Goal: Task Accomplishment & Management: Use online tool/utility

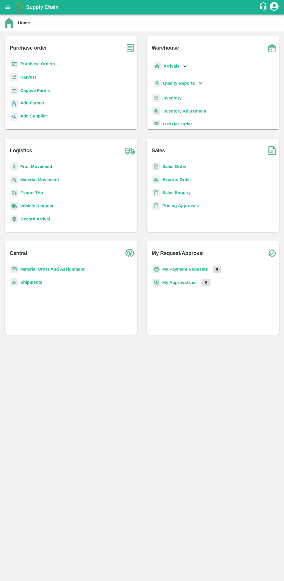
click at [27, 49] on b "Purchase order" at bounding box center [28, 48] width 37 height 8
click at [33, 77] on b "Harvest" at bounding box center [28, 77] width 16 height 5
click at [34, 65] on b "Purchase Orders" at bounding box center [37, 64] width 35 height 5
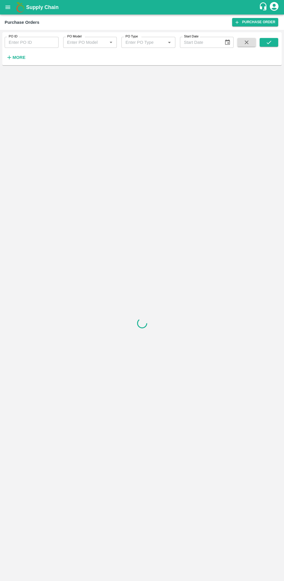
click at [11, 60] on icon "button" at bounding box center [9, 57] width 6 height 6
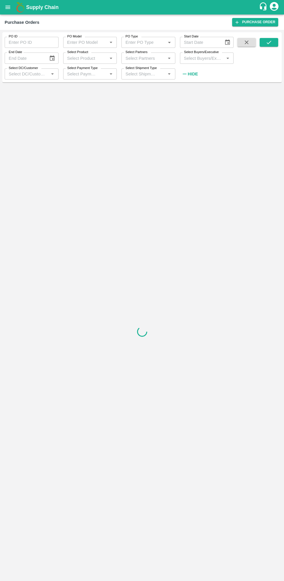
click at [203, 58] on input "Select Buyers/Executive" at bounding box center [202, 58] width 41 height 8
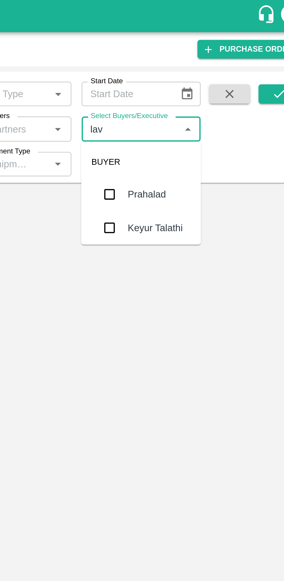
type input "lava"
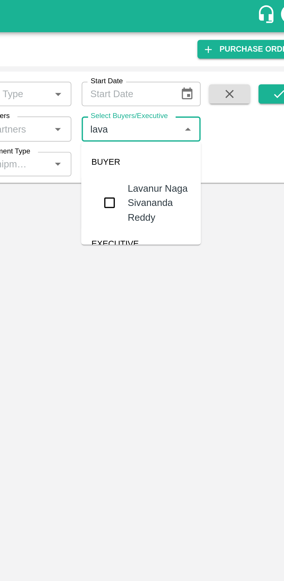
click at [198, 90] on input "checkbox" at bounding box center [193, 92] width 12 height 12
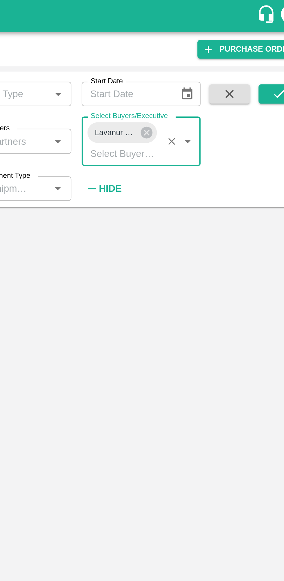
click at [268, 44] on icon "submit" at bounding box center [269, 42] width 6 height 6
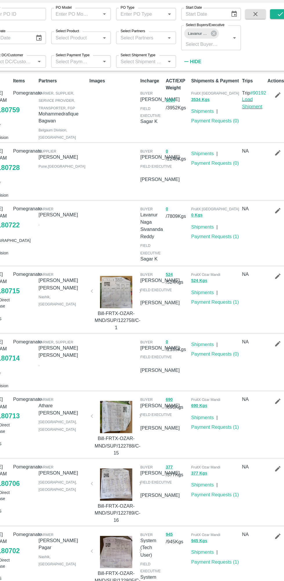
scroll to position [1, 0]
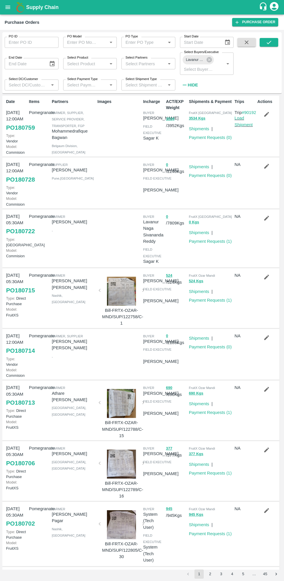
click at [269, 42] on icon "submit" at bounding box center [269, 42] width 6 height 6
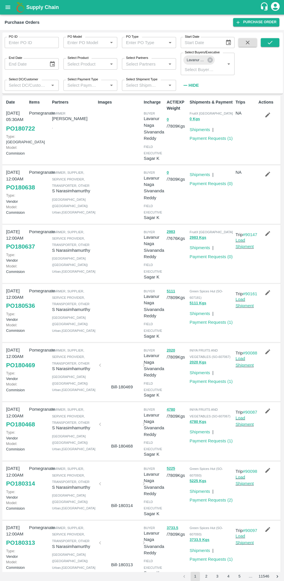
scroll to position [0, 0]
click at [269, 42] on icon "submit" at bounding box center [269, 42] width 6 height 6
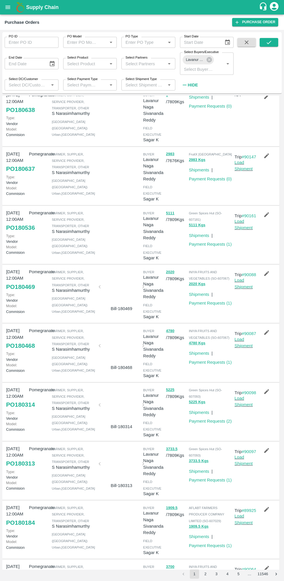
scroll to position [166, 0]
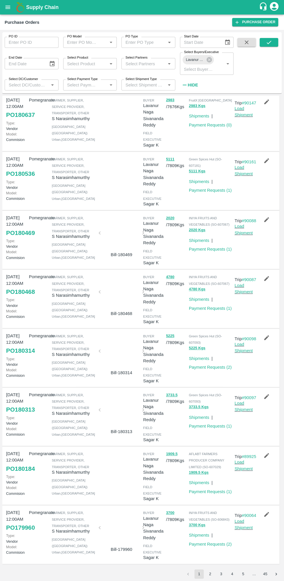
click at [210, 573] on button "2" at bounding box center [210, 574] width 9 height 9
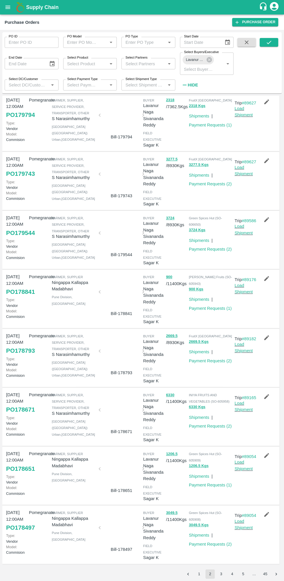
scroll to position [0, 0]
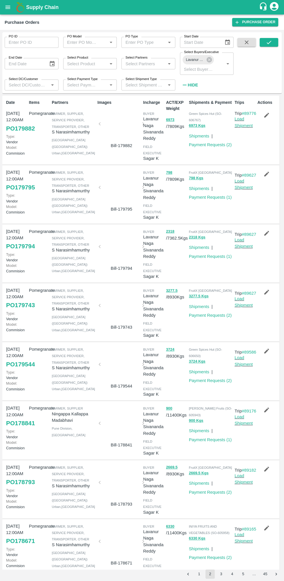
click at [196, 574] on button "1" at bounding box center [199, 574] width 9 height 9
